Goal: Information Seeking & Learning: Learn about a topic

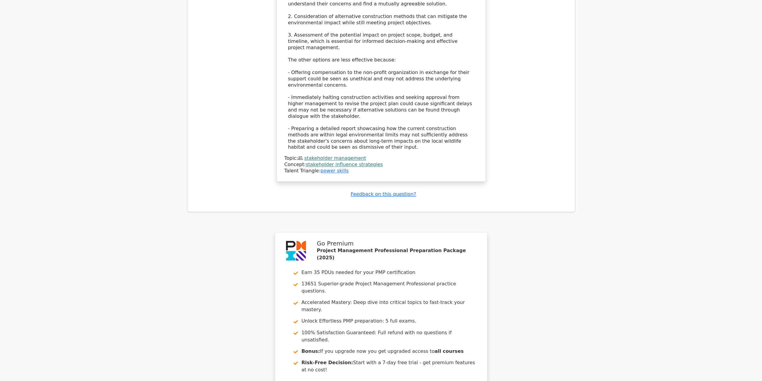
scroll to position [871, 0]
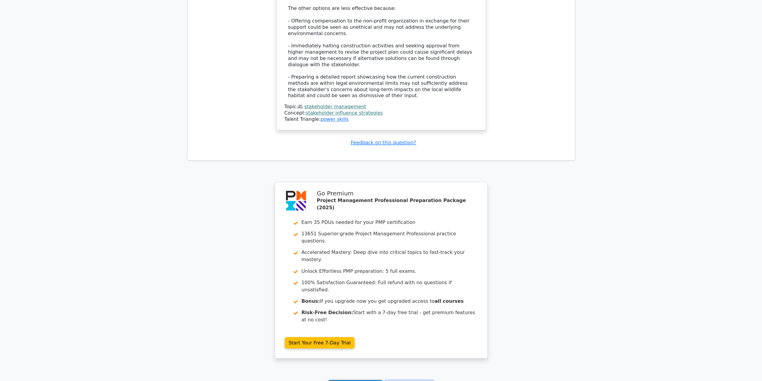
click at [362, 380] on link "Continue practicing" at bounding box center [355, 385] width 55 height 11
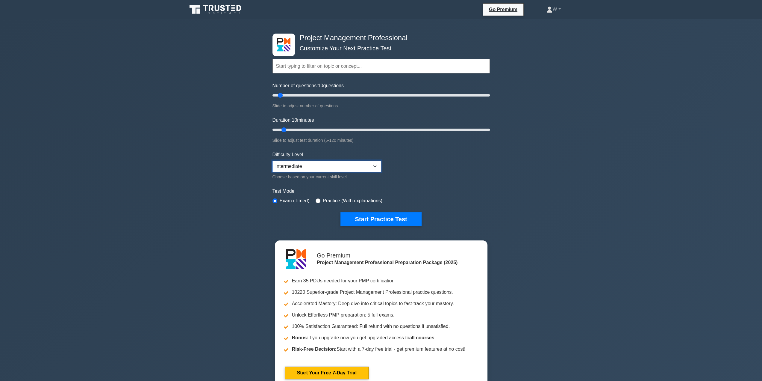
click at [370, 168] on select "Beginner Intermediate Expert" at bounding box center [327, 166] width 109 height 11
select select "expert"
click at [273, 161] on select "Beginner Intermediate Expert" at bounding box center [327, 166] width 109 height 11
click at [398, 219] on button "Start Practice Test" at bounding box center [381, 219] width 81 height 14
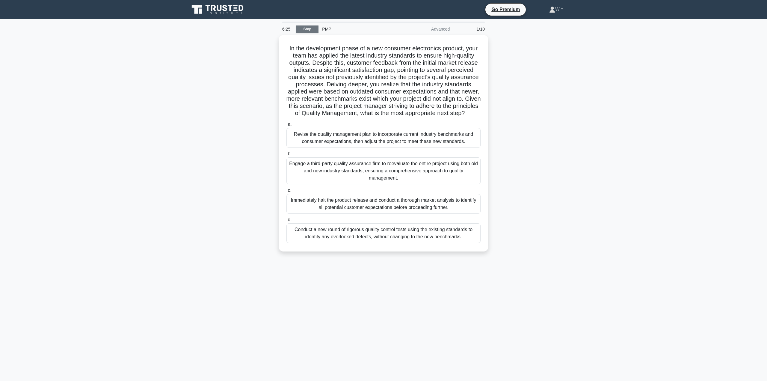
click at [317, 30] on link "Stop" at bounding box center [307, 28] width 22 height 7
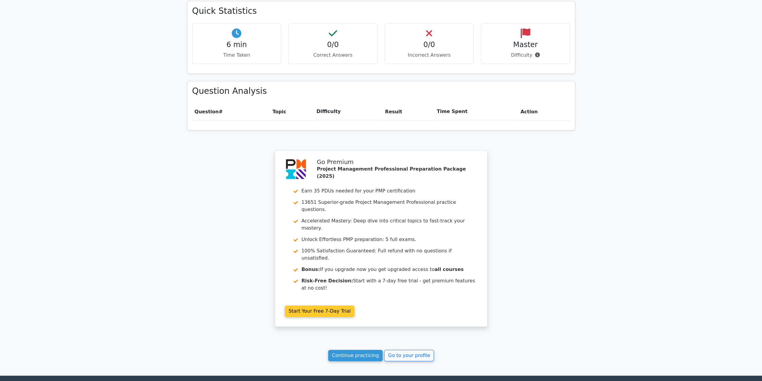
scroll to position [376, 0]
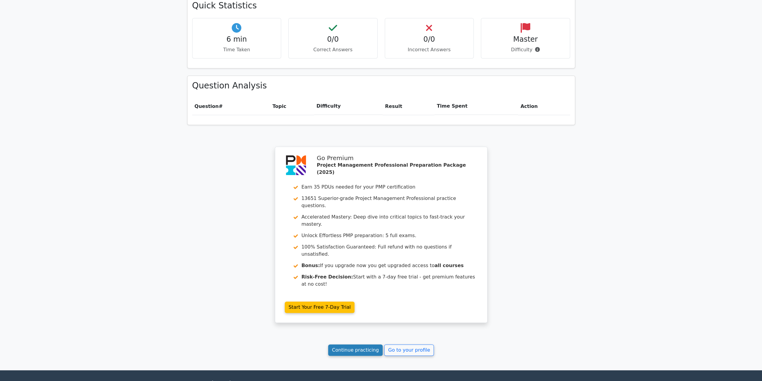
click at [356, 344] on link "Continue practicing" at bounding box center [355, 349] width 55 height 11
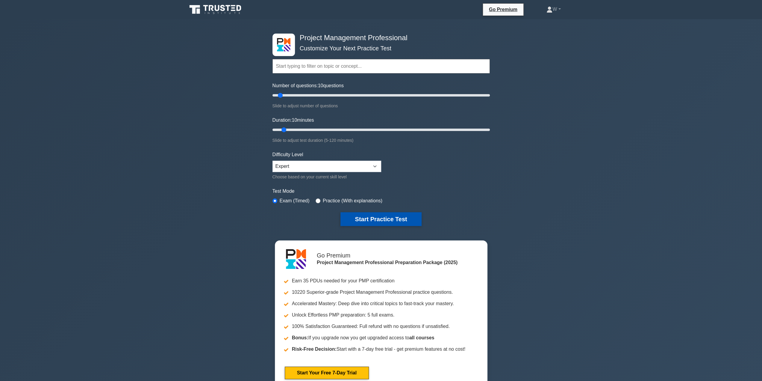
click at [403, 215] on button "Start Practice Test" at bounding box center [381, 219] width 81 height 14
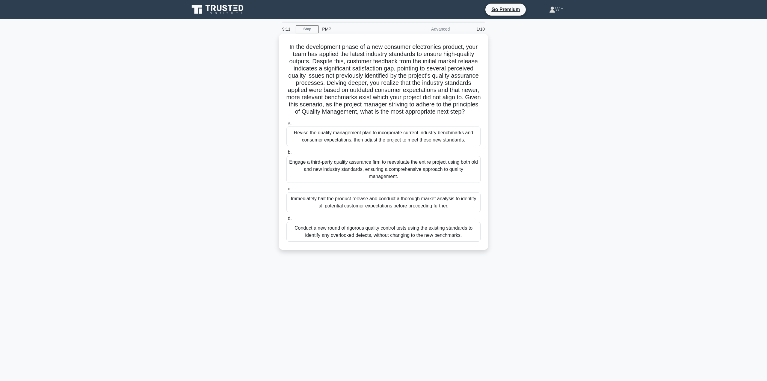
click at [414, 146] on div "Revise the quality management plan to incorporate current industry benchmarks a…" at bounding box center [383, 136] width 194 height 20
click at [286, 125] on input "a. Revise the quality management plan to incorporate current industry benchmark…" at bounding box center [286, 123] width 0 height 4
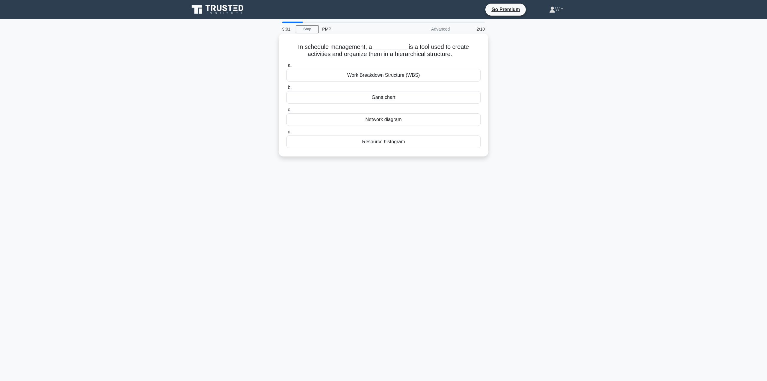
click at [390, 75] on div "Work Breakdown Structure (WBS)" at bounding box center [383, 75] width 194 height 13
click at [286, 67] on input "a. Work Breakdown Structure (WBS)" at bounding box center [286, 66] width 0 height 4
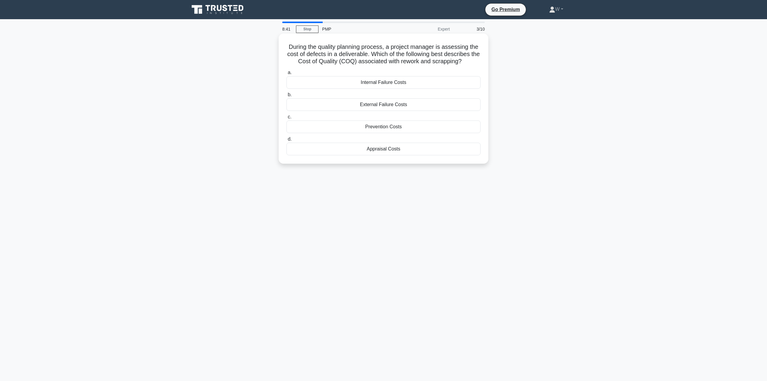
click at [398, 122] on div "Prevention Costs" at bounding box center [383, 126] width 194 height 13
click at [286, 119] on input "c. Prevention Costs" at bounding box center [286, 117] width 0 height 4
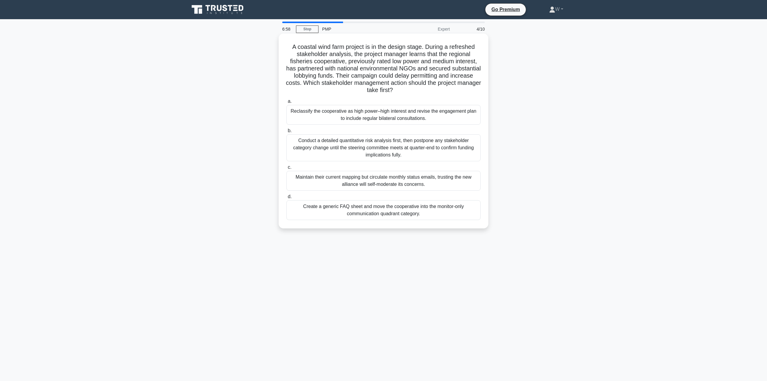
click at [350, 117] on div "Reclassify the cooperative as high power–high interest and revise the engagemen…" at bounding box center [383, 115] width 194 height 20
click at [286, 103] on input "a. Reclassify the cooperative as high power–high interest and revise the engage…" at bounding box center [286, 101] width 0 height 4
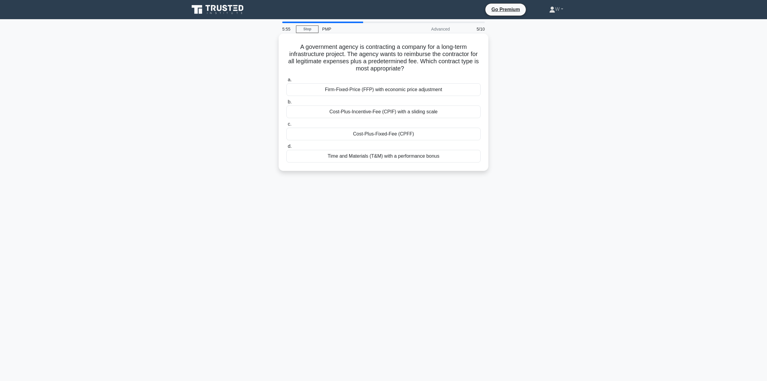
click at [406, 114] on div "Cost-Plus-Incentive-Fee (CPIF) with a sliding scale" at bounding box center [383, 111] width 194 height 13
click at [286, 104] on input "b. Cost-Plus-Incentive-Fee (CPIF) with a sliding scale" at bounding box center [286, 102] width 0 height 4
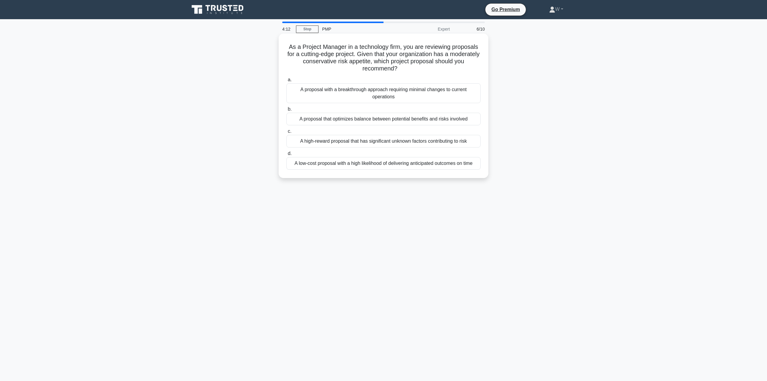
click at [410, 118] on div "A proposal that optimizes balance between potential benefits and risks involved" at bounding box center [383, 119] width 194 height 13
click at [286, 111] on input "b. A proposal that optimizes balance between potential benefits and risks invol…" at bounding box center [286, 109] width 0 height 4
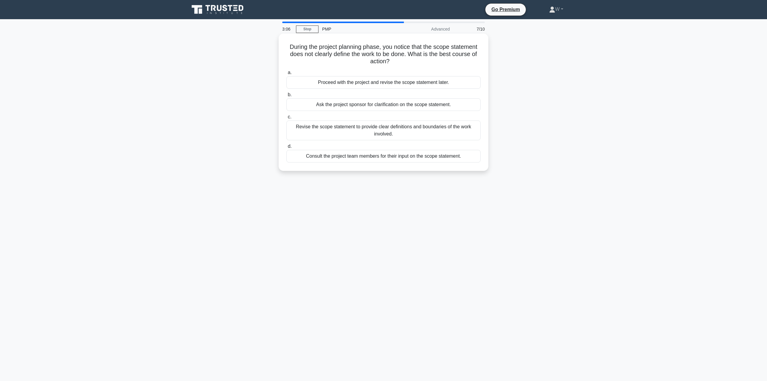
click at [371, 133] on div "Revise the scope statement to provide clear definitions and boundaries of the w…" at bounding box center [383, 130] width 194 height 20
click at [286, 119] on input "c. Revise the scope statement to provide clear definitions and boundaries of th…" at bounding box center [286, 117] width 0 height 4
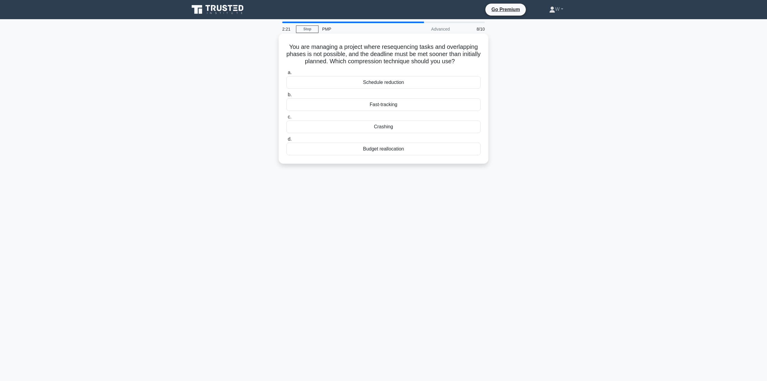
click at [401, 130] on div "Crashing" at bounding box center [383, 126] width 194 height 13
click at [286, 119] on input "c. Crashing" at bounding box center [286, 117] width 0 height 4
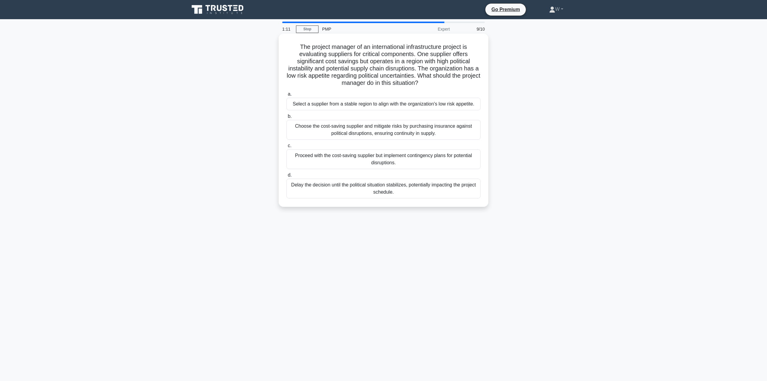
click at [444, 106] on div "Select a supplier from a stable region to align with the organization's low ris…" at bounding box center [383, 104] width 194 height 13
click at [286, 96] on input "a. Select a supplier from a stable region to align with the organization's low …" at bounding box center [286, 94] width 0 height 4
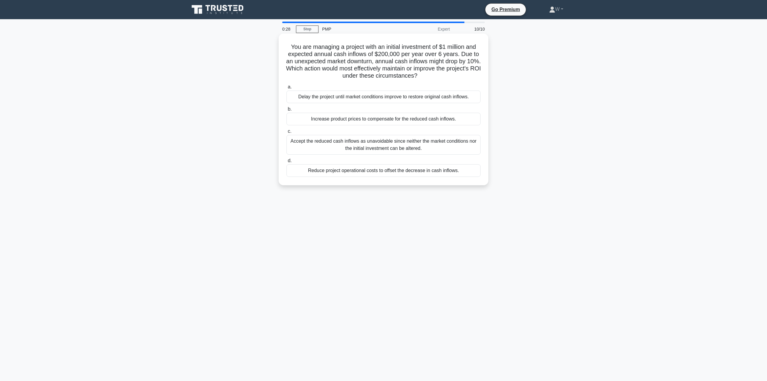
click at [406, 173] on div "Reduce project operational costs to offset the decrease in cash inflows." at bounding box center [383, 170] width 194 height 13
click at [377, 170] on div "Reduce project operational costs to offset the decrease in cash inflows." at bounding box center [383, 170] width 194 height 13
click at [286, 163] on input "d. Reduce project operational costs to offset the decrease in cash inflows." at bounding box center [286, 161] width 0 height 4
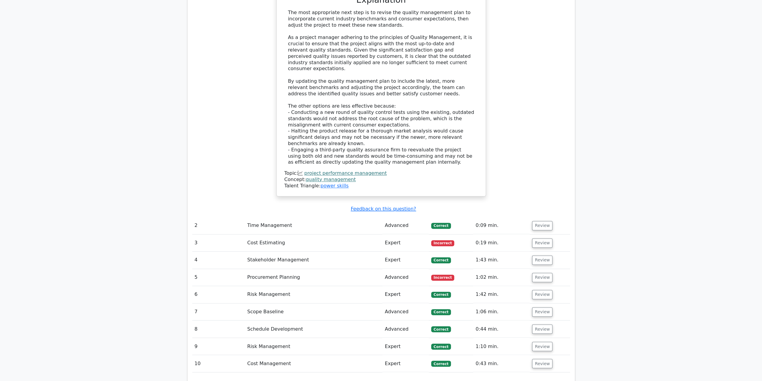
scroll to position [869, 0]
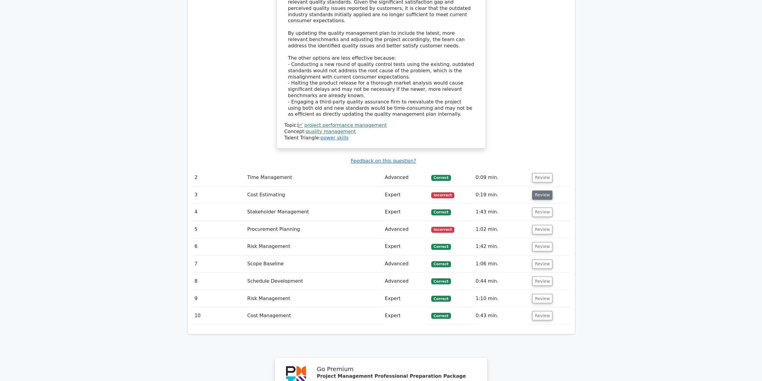
click at [540, 190] on button "Review" at bounding box center [542, 194] width 20 height 9
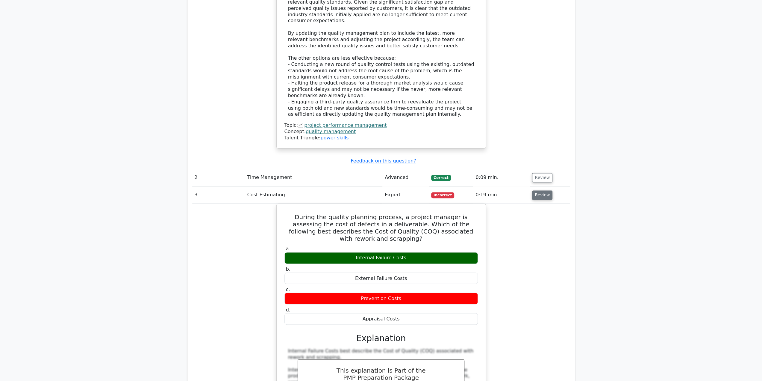
click at [542, 190] on button "Review" at bounding box center [542, 194] width 20 height 9
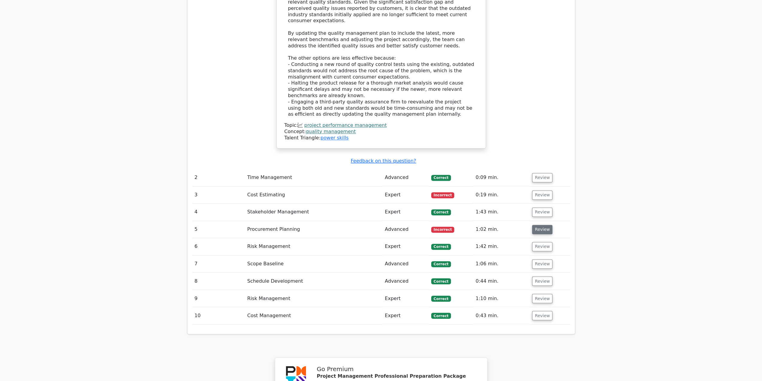
click at [540, 225] on button "Review" at bounding box center [542, 229] width 20 height 9
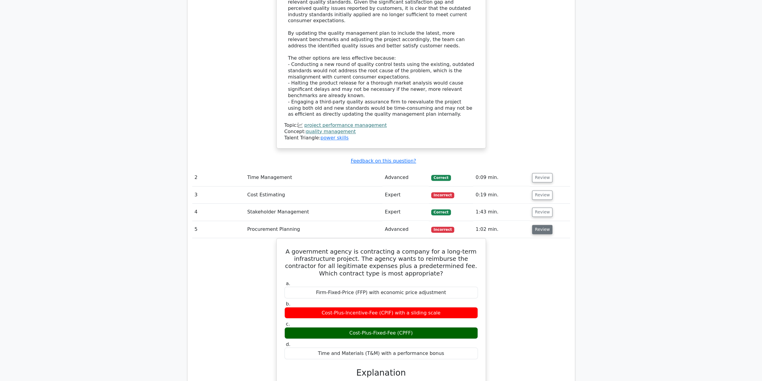
click at [546, 225] on button "Review" at bounding box center [542, 229] width 20 height 9
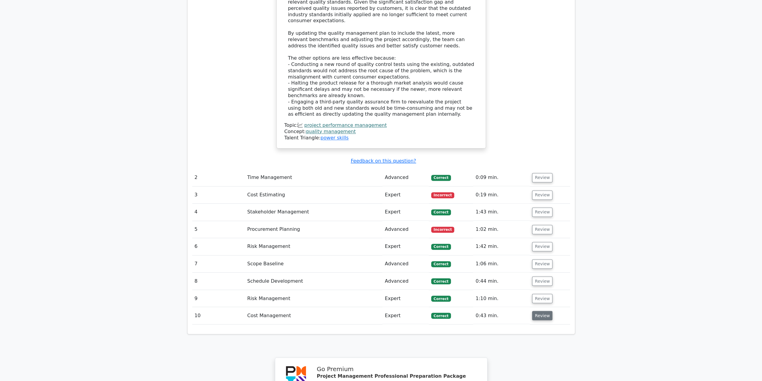
click at [535, 311] on button "Review" at bounding box center [542, 315] width 20 height 9
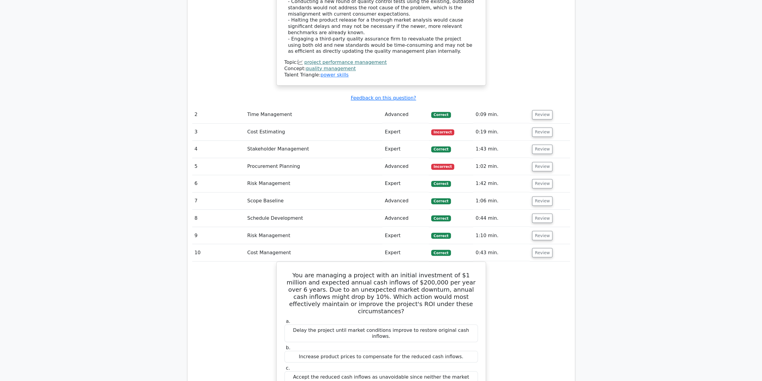
scroll to position [989, 0]
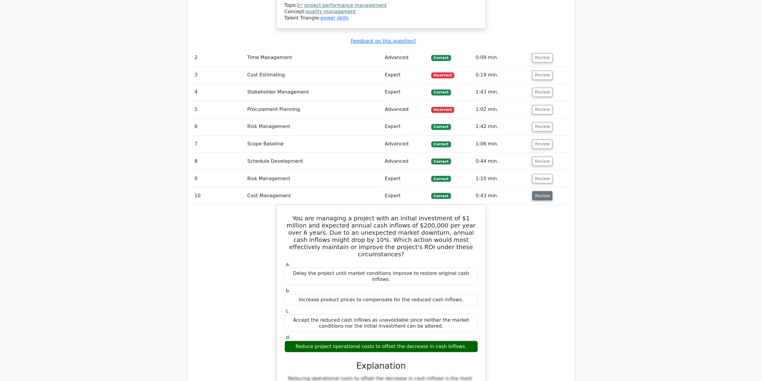
click at [545, 191] on button "Review" at bounding box center [542, 195] width 20 height 9
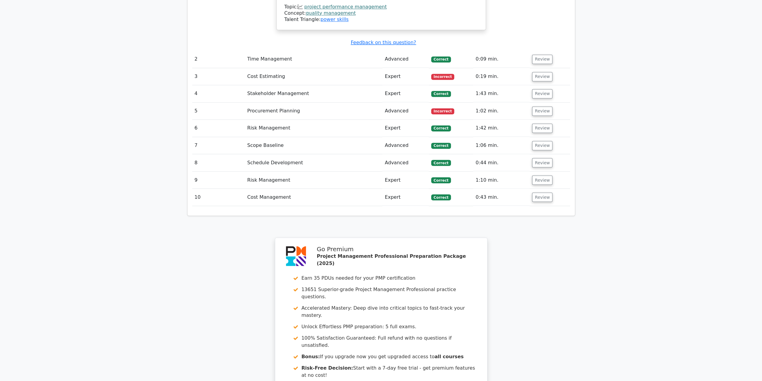
drag, startPoint x: 661, startPoint y: 250, endPoint x: 542, endPoint y: 226, distance: 121.7
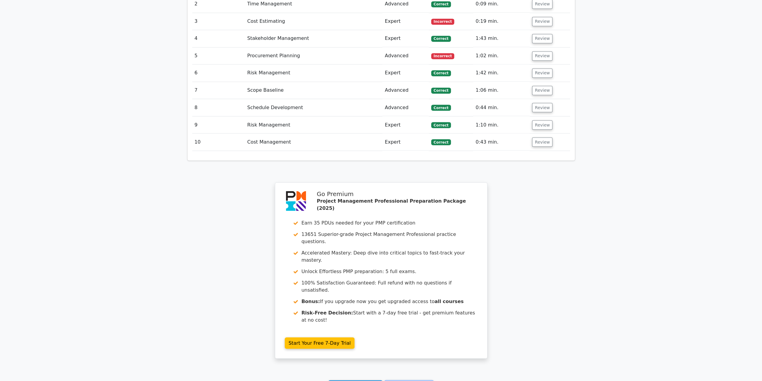
scroll to position [1056, 0]
